Goal: Navigation & Orientation: Find specific page/section

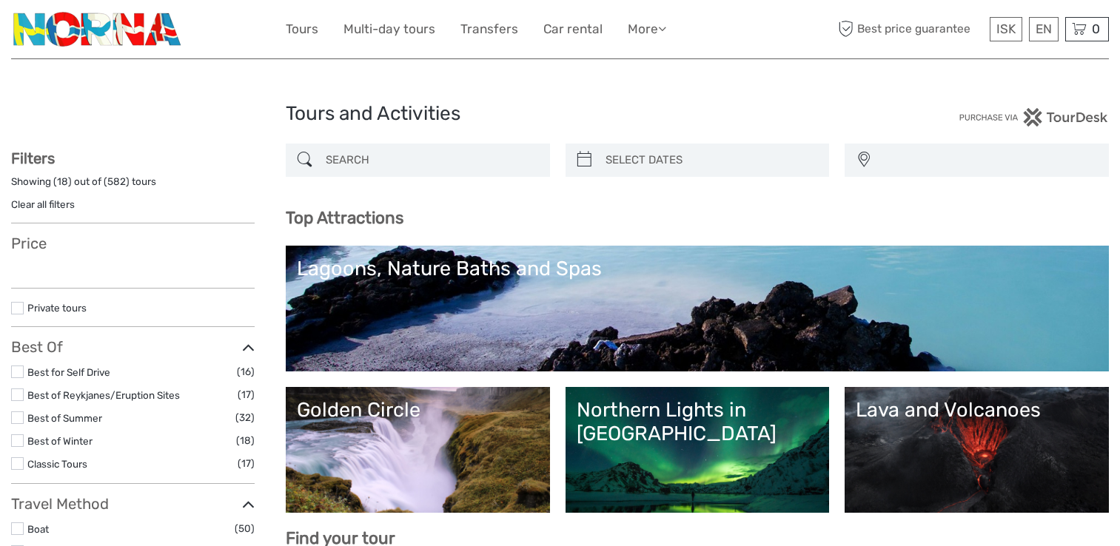
select select
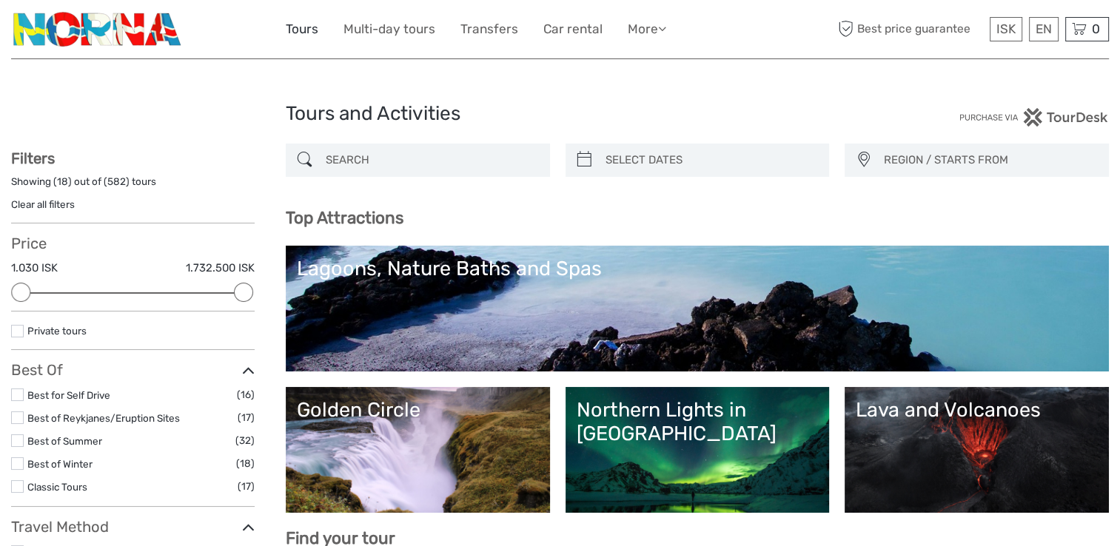
click at [289, 31] on link "Tours" at bounding box center [302, 29] width 33 height 21
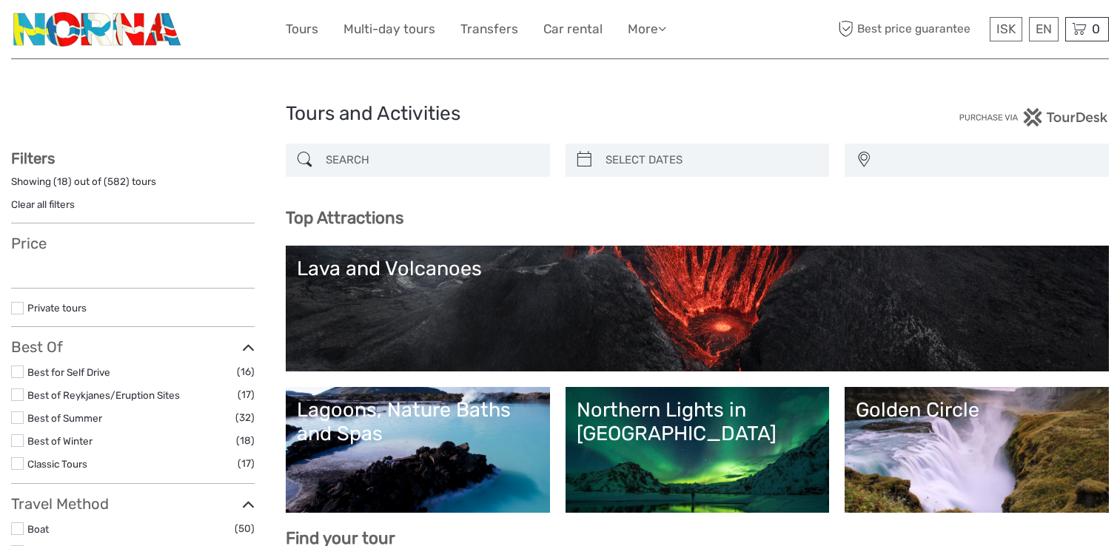
select select
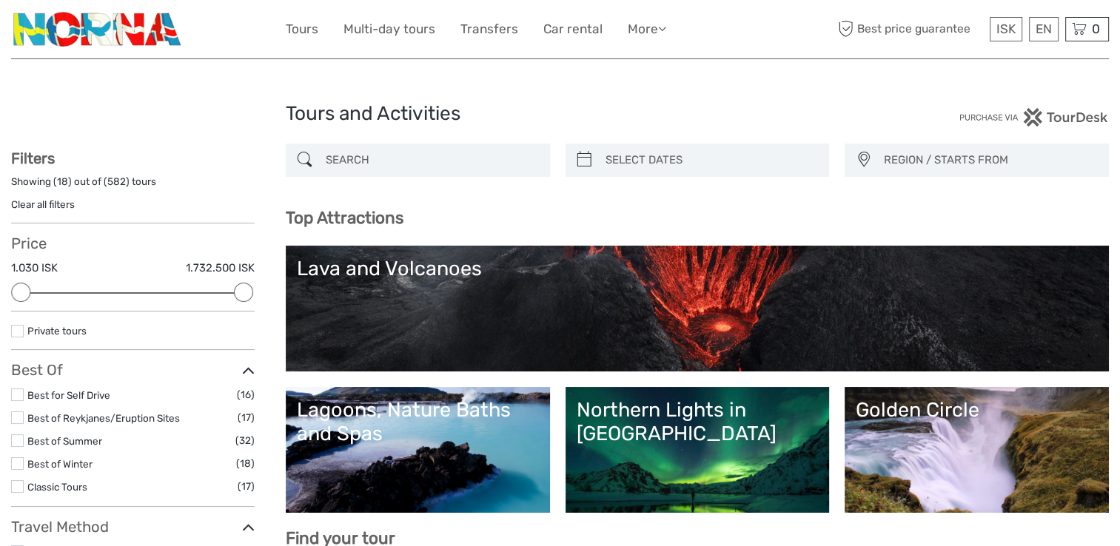
click at [95, 27] on img at bounding box center [98, 29] width 174 height 36
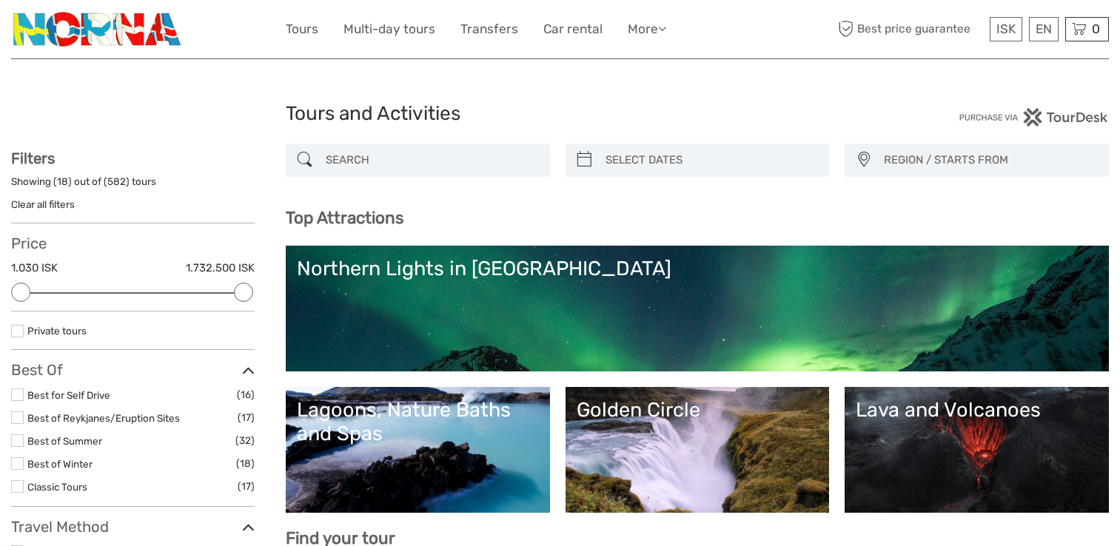
select select
click at [118, 34] on img at bounding box center [98, 29] width 174 height 36
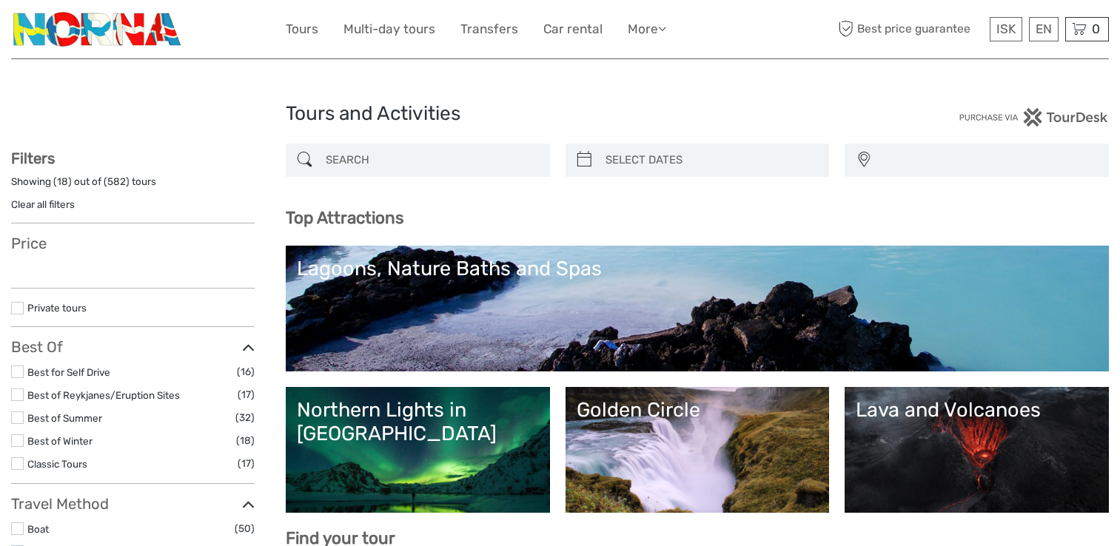
select select
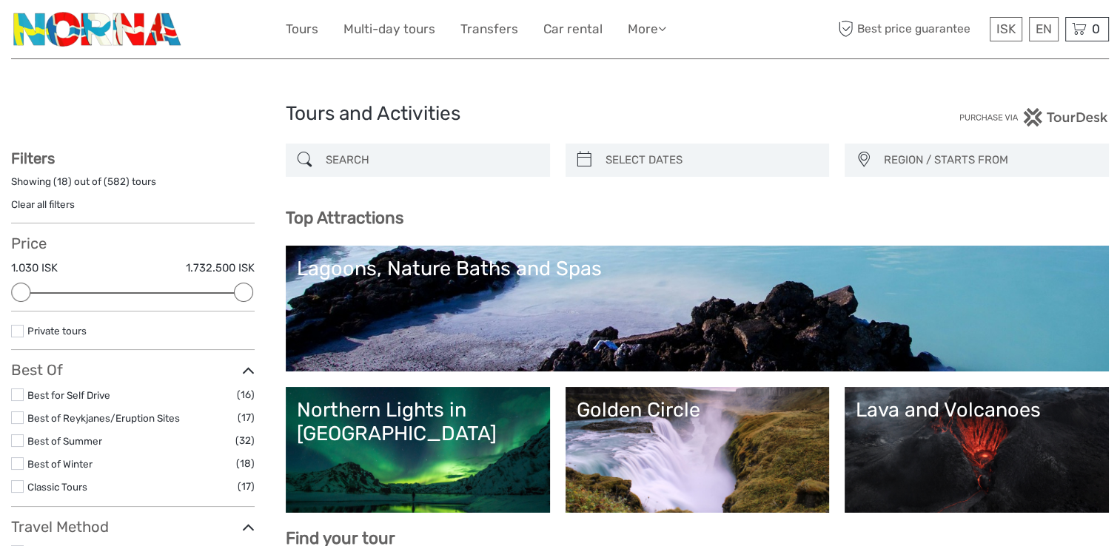
click at [118, 34] on img at bounding box center [98, 29] width 174 height 36
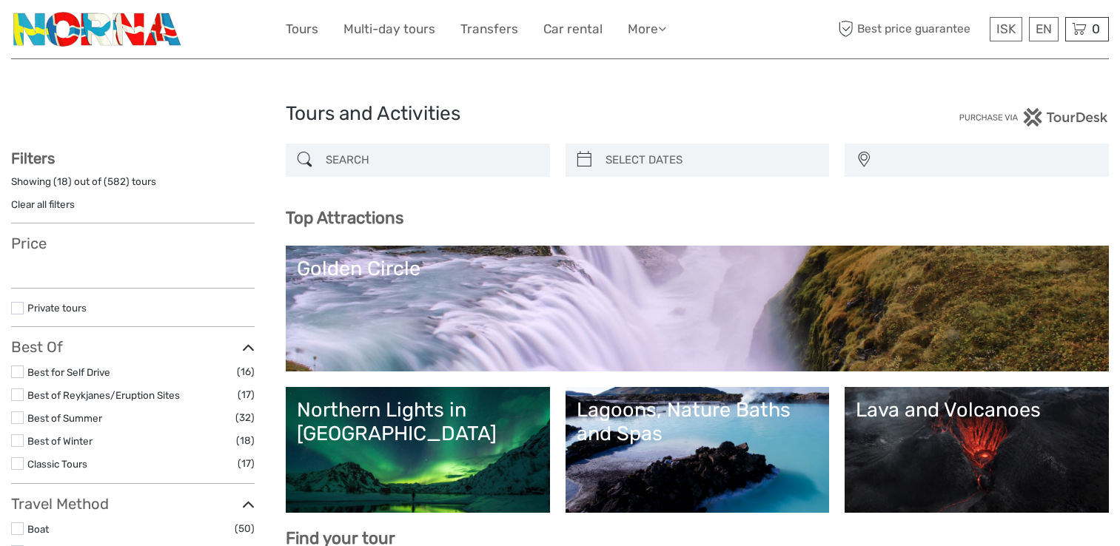
select select
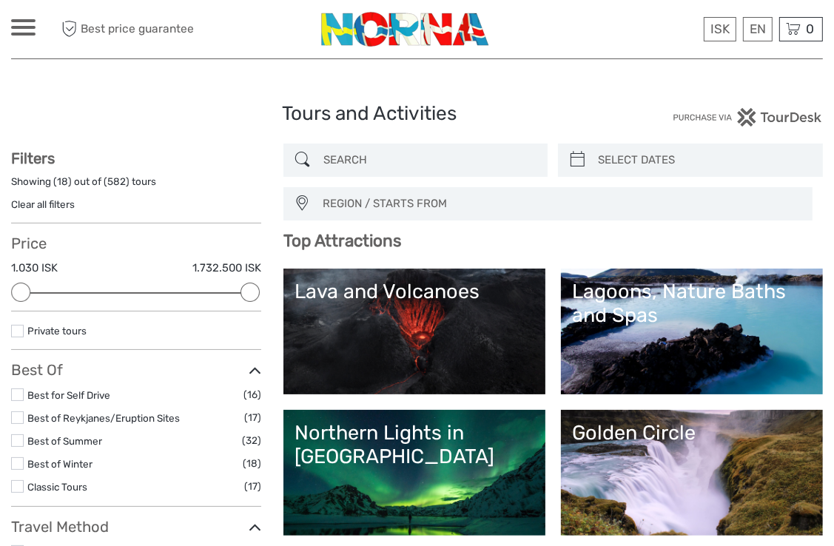
click at [19, 27] on span at bounding box center [23, 27] width 24 height 3
